Goal: Task Accomplishment & Management: Manage account settings

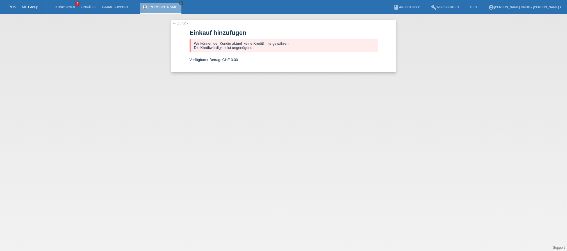
click at [180, 2] on icon "close" at bounding box center [181, 3] width 3 height 3
click at [67, 7] on link "Kund*innen" at bounding box center [65, 6] width 25 height 3
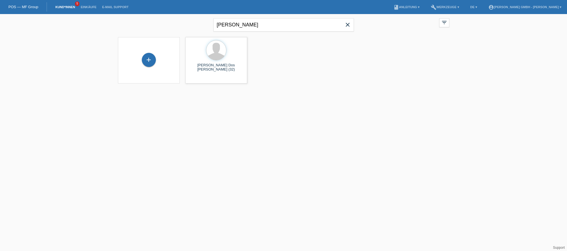
click at [71, 6] on link "Kund*innen" at bounding box center [65, 6] width 25 height 3
click at [352, 23] on span "close" at bounding box center [347, 25] width 11 height 8
click at [256, 31] on input "text" at bounding box center [284, 24] width 140 height 13
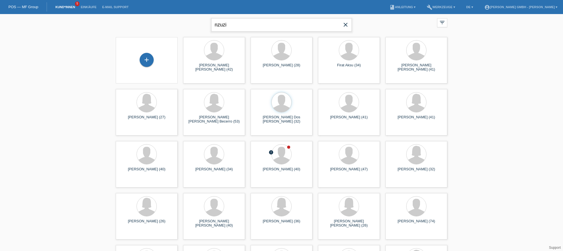
type input "nzuzi"
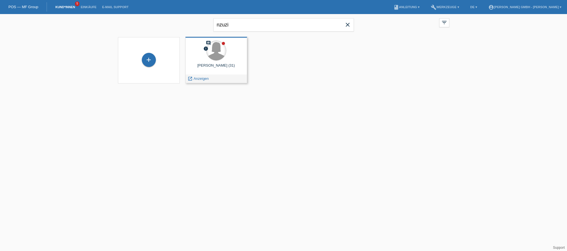
click at [223, 57] on div at bounding box center [216, 51] width 20 height 20
click at [202, 78] on span "Anzeigen" at bounding box center [201, 78] width 15 height 4
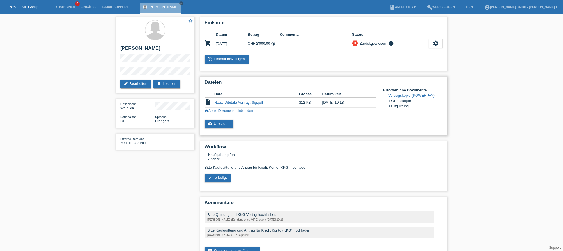
click at [226, 119] on div "Dateien Datei Grösse Datum/Zeit insert_drive_file Nzuzi Ditutala Vertrag. Sig.p…" at bounding box center [323, 105] width 247 height 59
click at [224, 122] on link "cloud_upload Upload ..." at bounding box center [219, 124] width 29 height 8
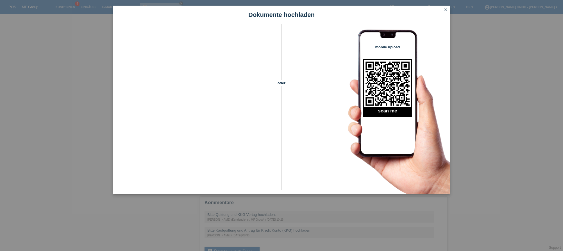
click at [448, 11] on icon "close" at bounding box center [445, 10] width 4 height 4
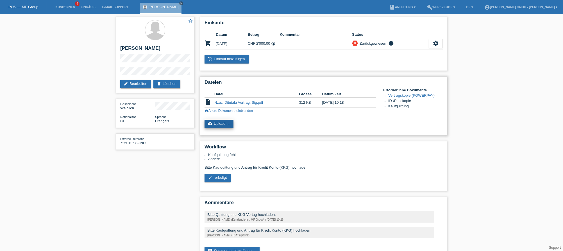
click at [223, 124] on link "cloud_upload Upload ..." at bounding box center [219, 124] width 29 height 8
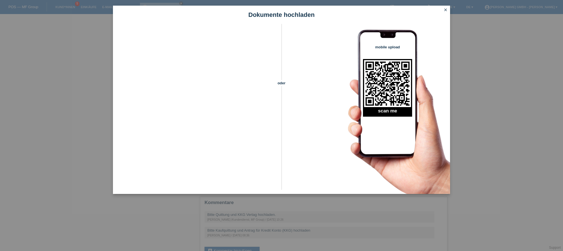
click at [445, 12] on link "close" at bounding box center [445, 10] width 7 height 6
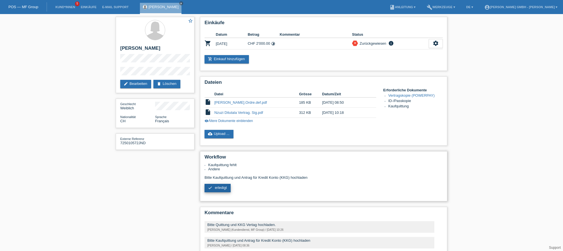
click at [217, 183] on div "Kaufquittung fehlt Andere Bitte Kaufquittung und Antrag für Kredit Konto (KKG) …" at bounding box center [324, 180] width 238 height 34
click at [218, 187] on span "erledigt" at bounding box center [221, 187] width 12 height 4
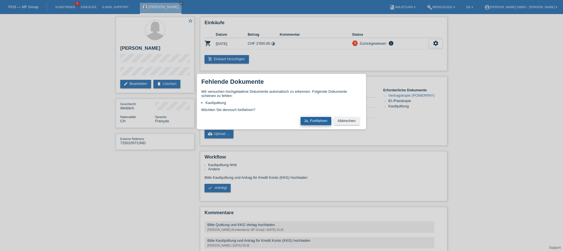
click at [316, 122] on button "Ja, Fortfahren" at bounding box center [316, 121] width 31 height 8
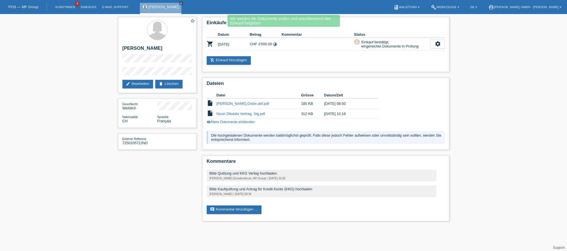
click at [183, 4] on icon "close" at bounding box center [181, 3] width 3 height 3
click at [69, 6] on link "Kund*innen" at bounding box center [65, 6] width 25 height 3
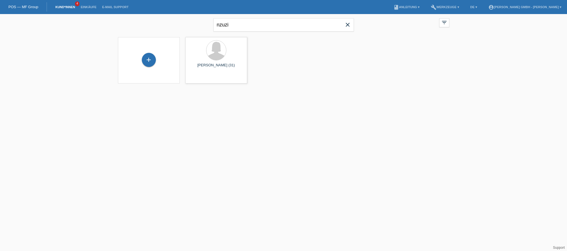
click at [70, 8] on link "Kund*innen" at bounding box center [65, 6] width 25 height 3
click at [219, 62] on div "comment error [PERSON_NAME] (31) launch Anzeigen" at bounding box center [216, 60] width 62 height 46
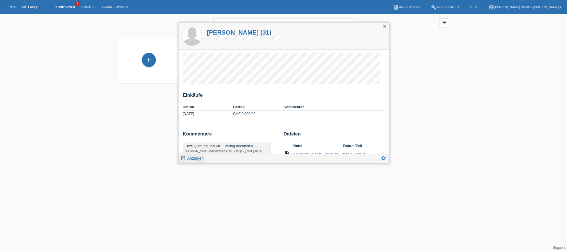
click at [196, 158] on span "Anzeigen" at bounding box center [195, 158] width 16 height 4
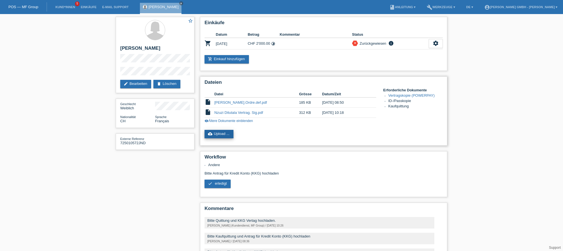
click at [222, 131] on link "cloud_upload Upload ..." at bounding box center [219, 134] width 29 height 8
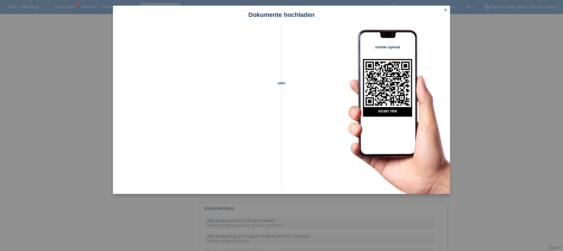
click at [447, 9] on icon "close" at bounding box center [445, 10] width 4 height 4
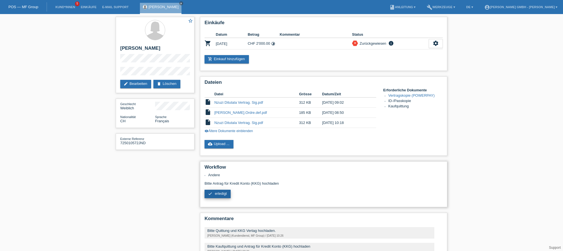
click at [226, 192] on span "erledigt" at bounding box center [221, 193] width 12 height 4
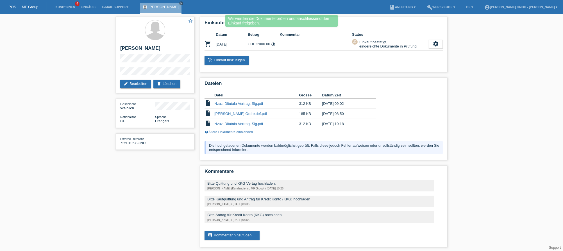
click at [153, 188] on div "star_border [PERSON_NAME] edit Bearbeiten delete Löschen Geschlecht Weiblich Na…" at bounding box center [281, 133] width 337 height 239
click at [183, 3] on icon "close" at bounding box center [181, 3] width 3 height 3
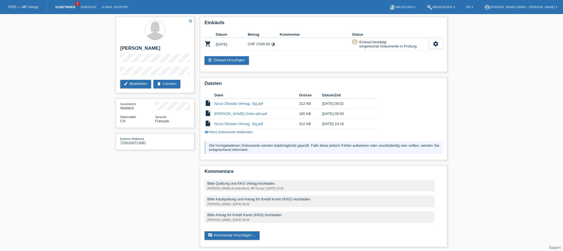
click at [70, 6] on link "Kund*innen" at bounding box center [65, 6] width 25 height 3
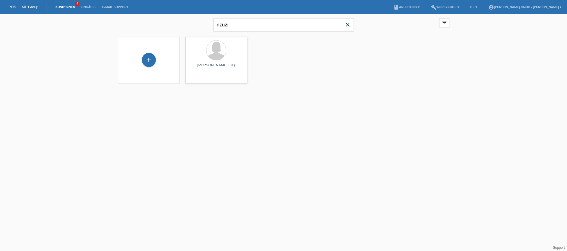
click at [347, 25] on icon "close" at bounding box center [347, 24] width 7 height 7
